Goal: Task Accomplishment & Management: Manage account settings

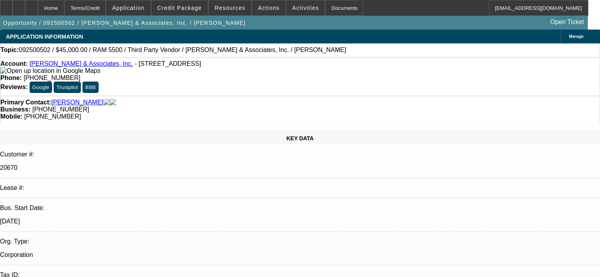
select select "0"
select select "0.1"
select select "4"
select select "0"
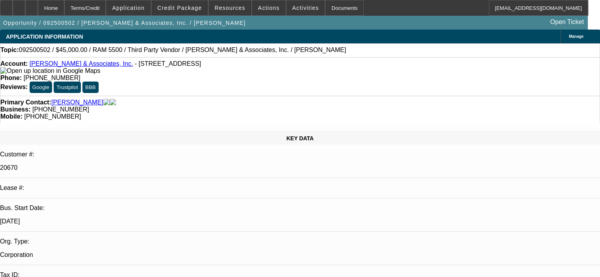
select select "2"
select select "0.1"
select select "4"
select select "0.1"
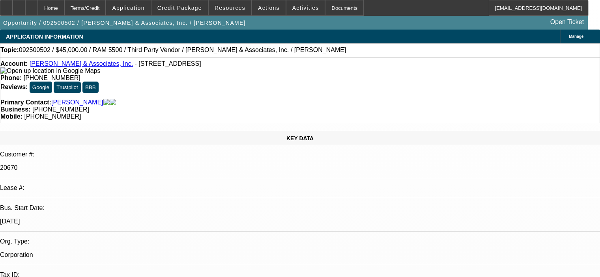
select select "2"
select select "0.1"
select select "4"
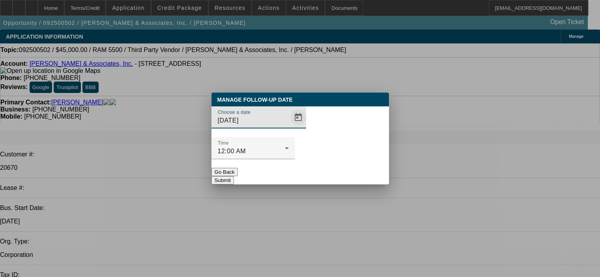
click at [290, 127] on span "Open calendar" at bounding box center [298, 117] width 19 height 19
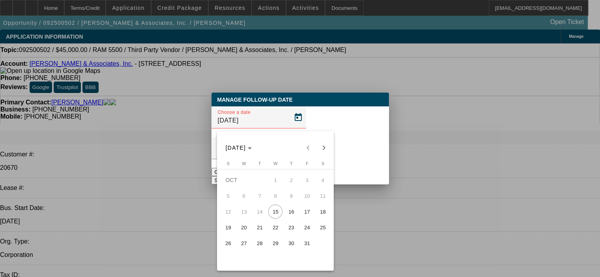
drag, startPoint x: 277, startPoint y: 242, endPoint x: 308, endPoint y: 168, distance: 79.6
click at [278, 239] on span "29" at bounding box center [275, 243] width 14 height 14
type input "10/29/2025"
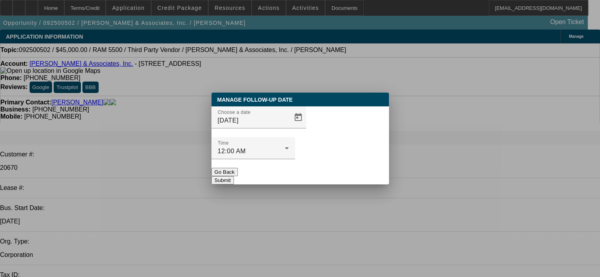
click at [234, 176] on button "Submit" at bounding box center [222, 180] width 22 height 8
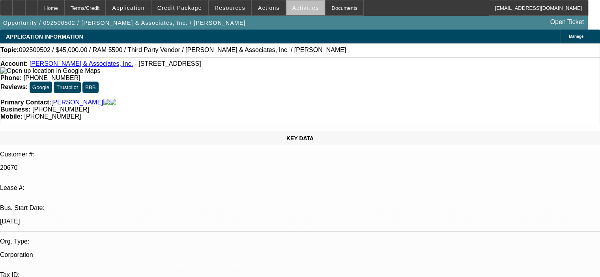
click at [298, 9] on span "Activities" at bounding box center [305, 8] width 27 height 6
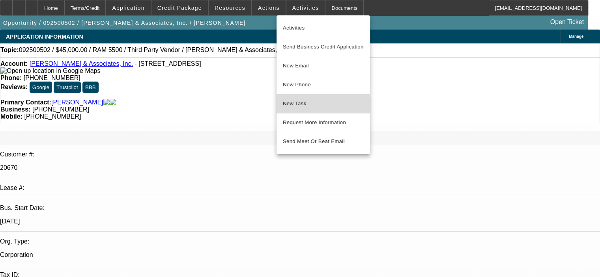
click at [309, 107] on span "New Task" at bounding box center [323, 103] width 81 height 9
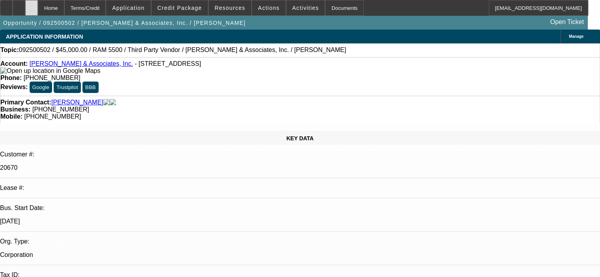
click at [38, 4] on div at bounding box center [31, 8] width 13 height 16
select select "0"
select select "0.1"
select select "4"
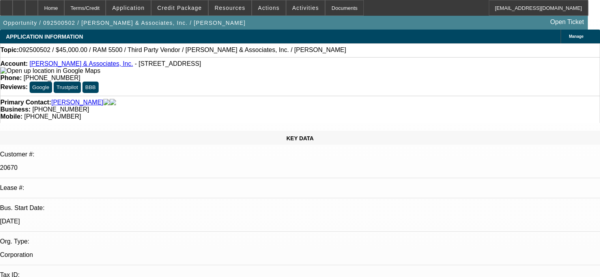
select select "0"
select select "2"
select select "0.1"
select select "4"
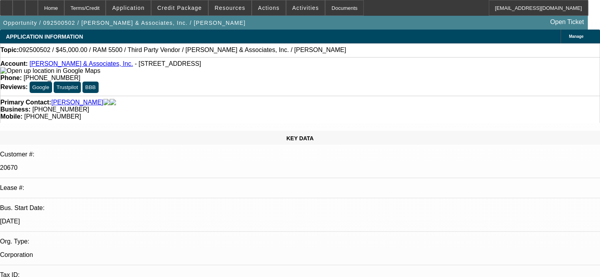
select select "0.1"
select select "2"
select select "0.1"
select select "4"
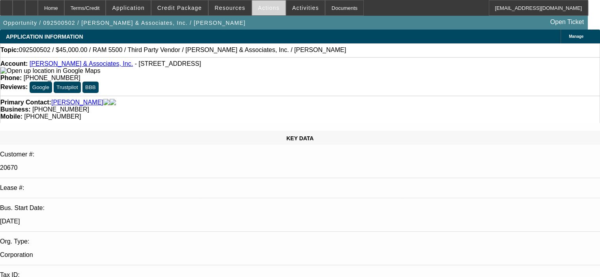
click at [252, 6] on span at bounding box center [269, 7] width 34 height 19
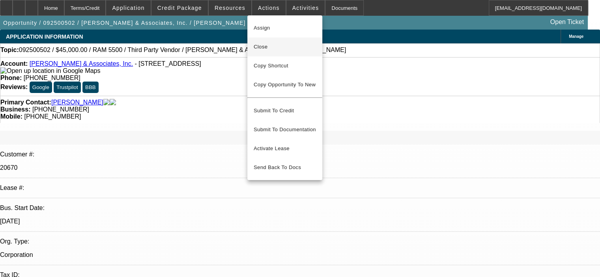
click at [267, 51] on span "Close" at bounding box center [285, 46] width 62 height 9
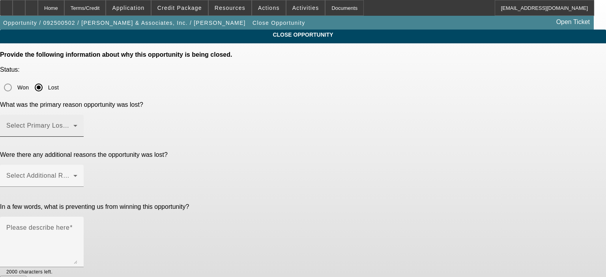
click at [90, 122] on mat-label "Select Primary Lost Reason" at bounding box center [47, 125] width 83 height 7
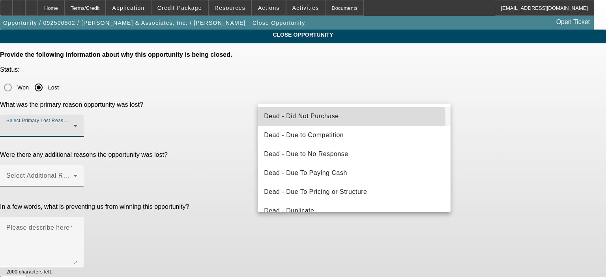
click at [337, 120] on span "Dead - Did Not Purchase" at bounding box center [301, 116] width 75 height 9
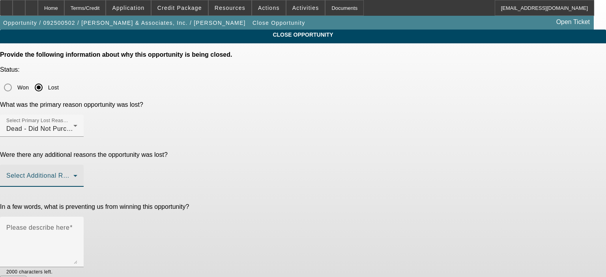
click at [73, 174] on span at bounding box center [39, 178] width 67 height 9
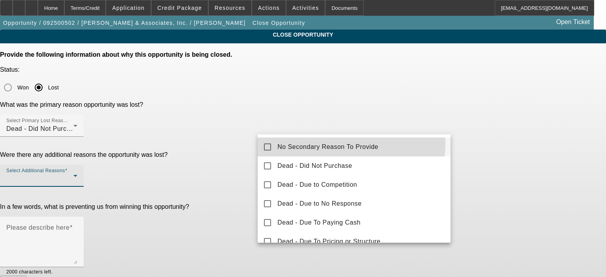
click at [325, 143] on span "No Secondary Reason To Provide" at bounding box center [327, 146] width 101 height 9
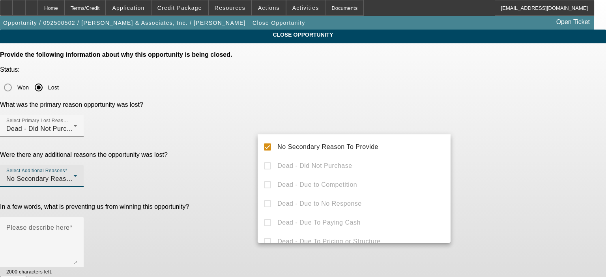
click at [483, 169] on div at bounding box center [303, 138] width 606 height 277
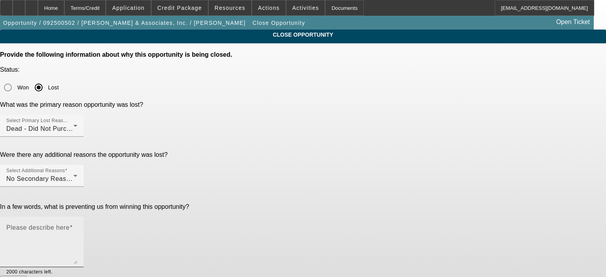
click at [77, 226] on textarea "Please describe here" at bounding box center [41, 245] width 71 height 38
type textarea "["
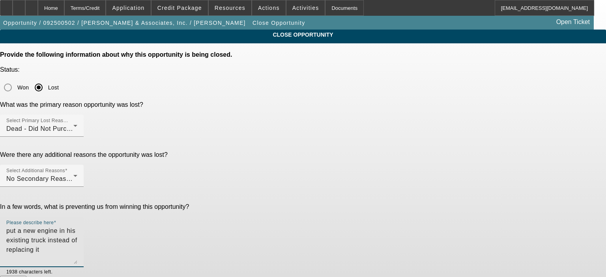
type textarea "put a new engine in his existing truck instead of replacing it"
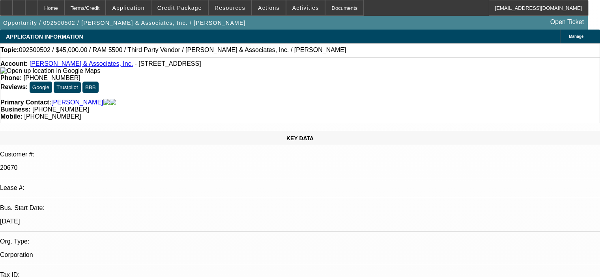
select select "0"
select select "0.1"
select select "4"
select select "0"
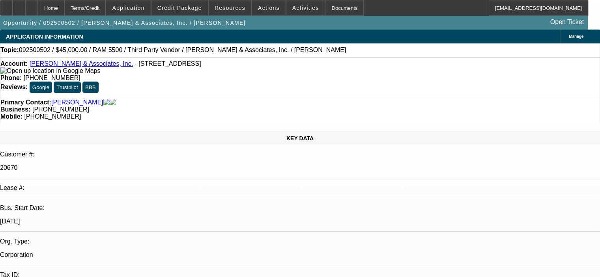
select select "2"
select select "0.1"
select select "4"
select select "0.1"
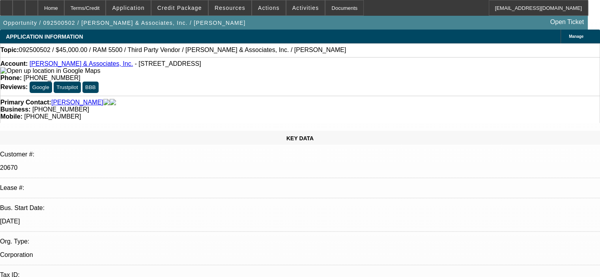
select select "2"
select select "0.1"
select select "4"
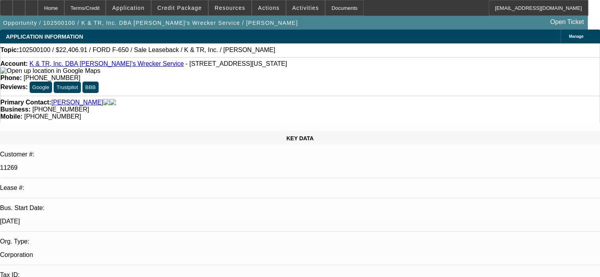
select select "0"
select select "2"
select select "0"
select select "6"
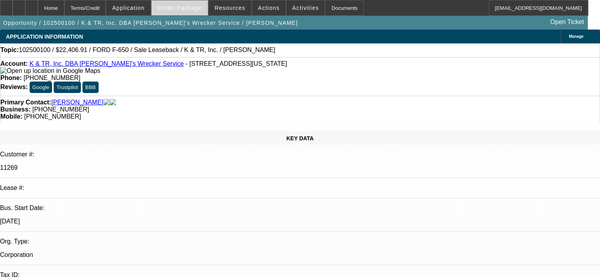
click at [192, 9] on span "Credit Package" at bounding box center [179, 8] width 45 height 6
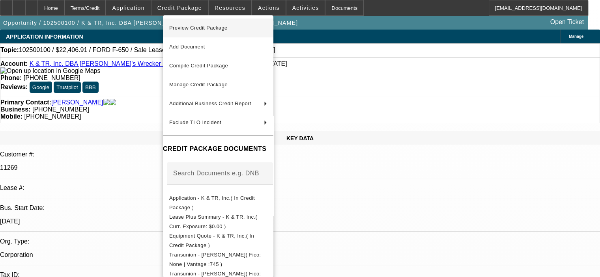
click at [195, 28] on span "Preview Credit Package" at bounding box center [198, 28] width 58 height 6
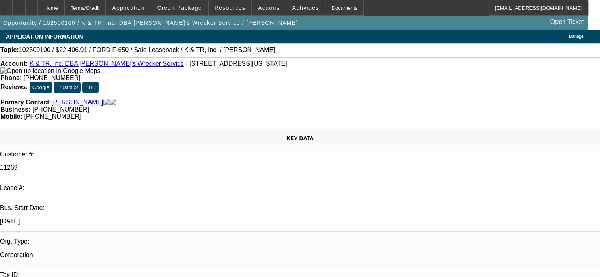
scroll to position [170, 0]
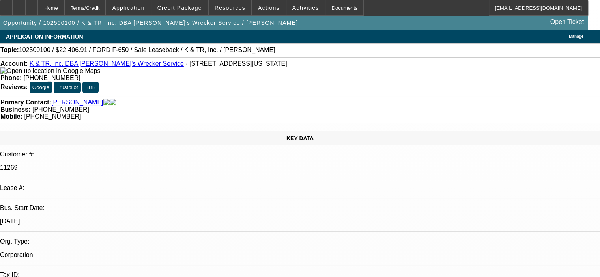
scroll to position [91, 0]
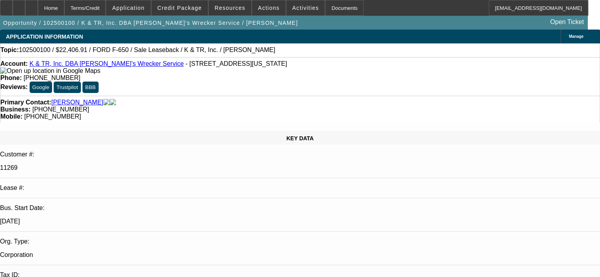
scroll to position [39, 0]
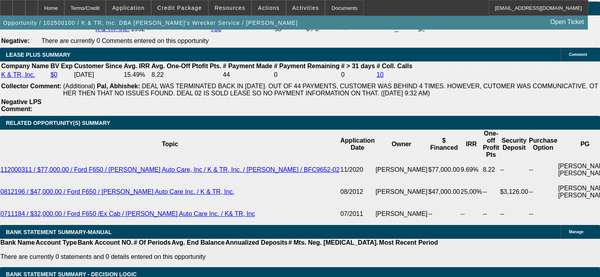
scroll to position [1302, 0]
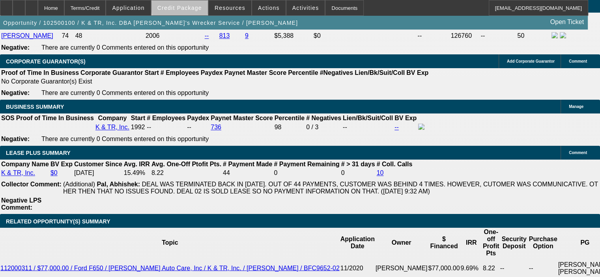
click at [202, 6] on span "Credit Package" at bounding box center [179, 8] width 45 height 6
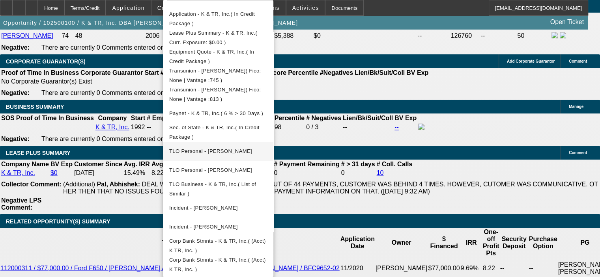
scroll to position [172, 0]
click at [370, 227] on div at bounding box center [300, 138] width 600 height 277
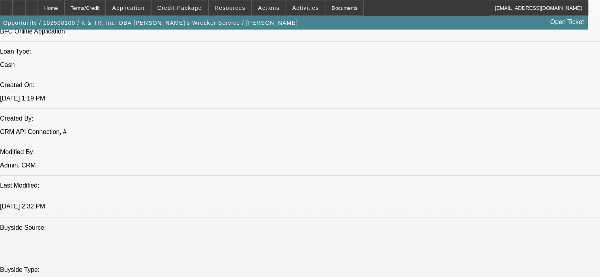
scroll to position [631, 0]
click at [192, 7] on span "Credit Package" at bounding box center [179, 8] width 45 height 6
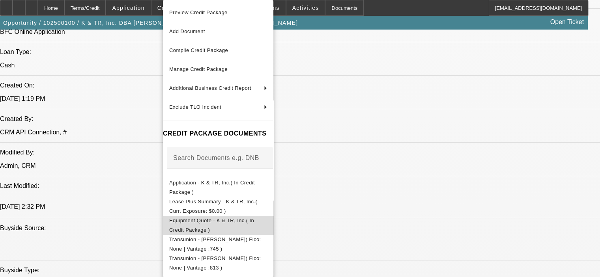
click at [223, 216] on button "Equipment Quote - K & TR, Inc.( In Credit Package )" at bounding box center [218, 225] width 110 height 19
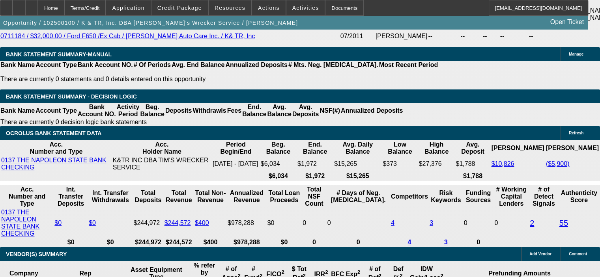
scroll to position [101, 0]
click at [189, 9] on span "Credit Package" at bounding box center [179, 8] width 45 height 6
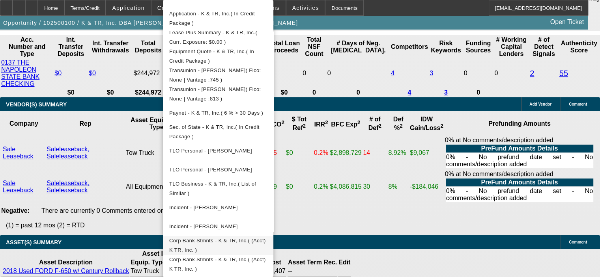
scroll to position [1736, 0]
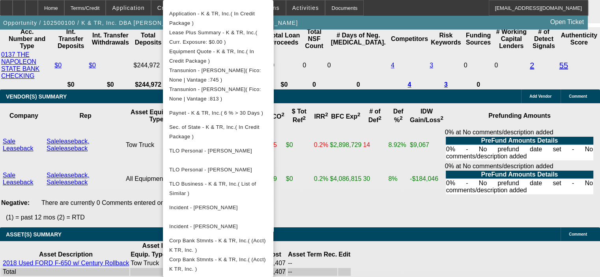
click at [376, 232] on div at bounding box center [300, 138] width 600 height 277
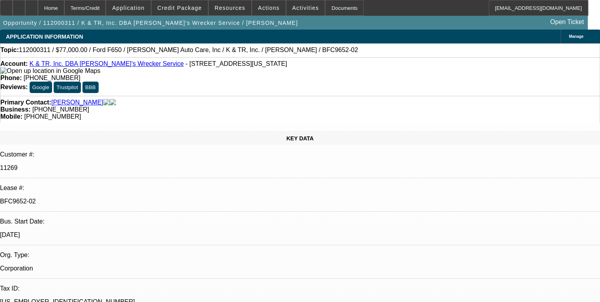
select select "0"
select select "6"
select select "0"
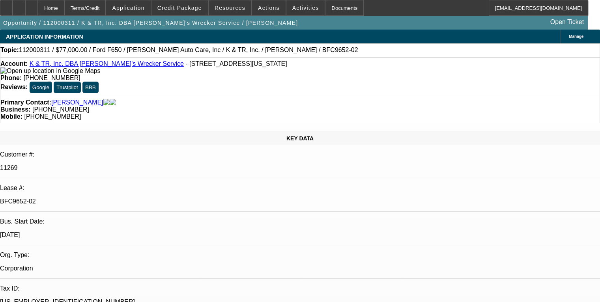
select select "0"
select select "6"
select select "0"
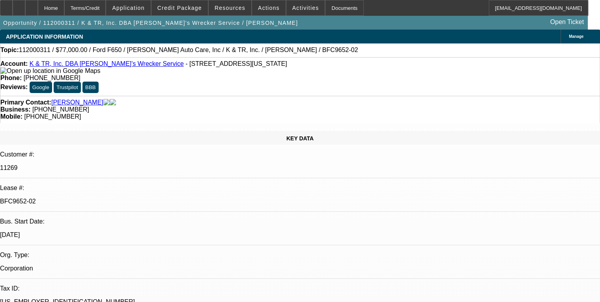
select select "0"
select select "6"
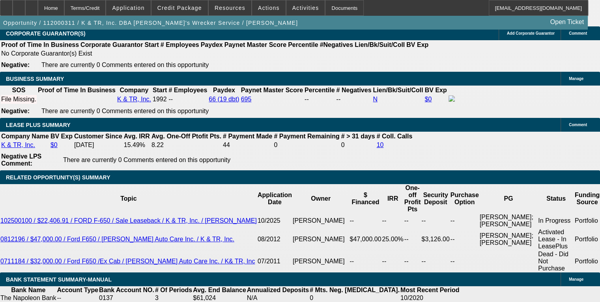
scroll to position [1283, 0]
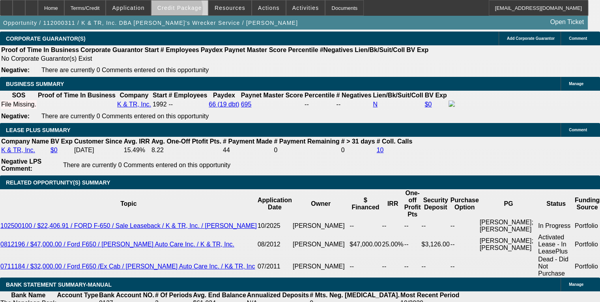
click at [188, 11] on span at bounding box center [180, 7] width 56 height 19
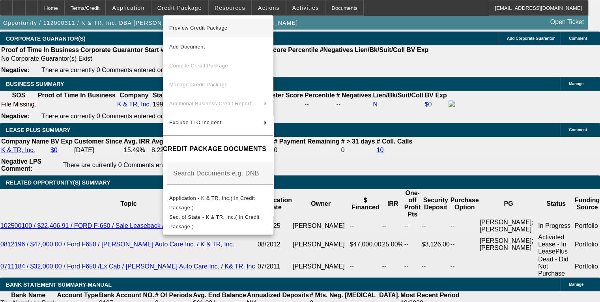
click at [194, 26] on span "Preview Credit Package" at bounding box center [198, 28] width 58 height 6
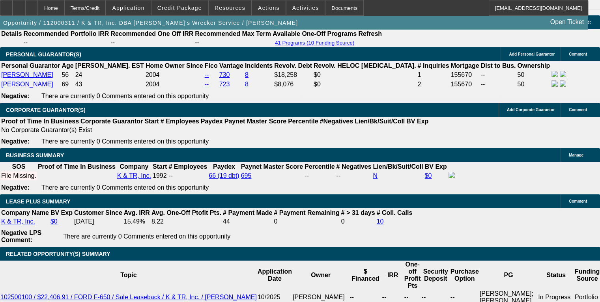
scroll to position [1204, 0]
